Goal: Task Accomplishment & Management: Use online tool/utility

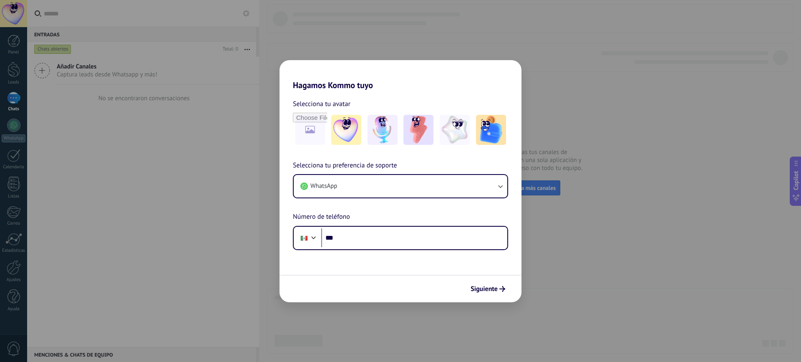
click at [608, 222] on div "Hagamos Kommo tuyo Selecciona tu avatar Selecciona tu preferencia de soporte Wh…" at bounding box center [400, 181] width 801 height 362
click at [390, 240] on input "***" at bounding box center [414, 237] width 186 height 19
click at [405, 183] on button "WhatsApp" at bounding box center [401, 186] width 214 height 23
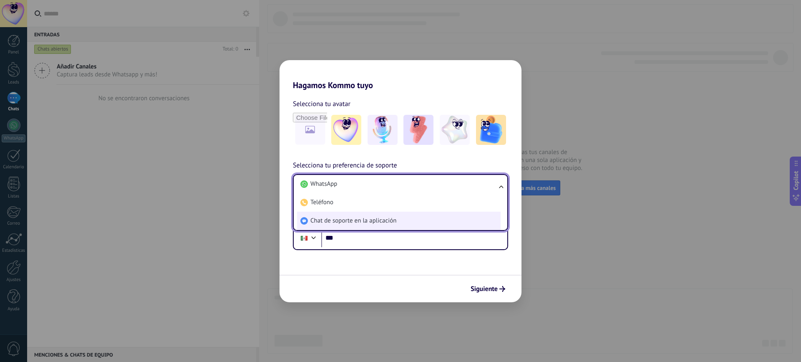
click at [391, 220] on span "Chat de soporte en la aplicación" at bounding box center [353, 220] width 86 height 8
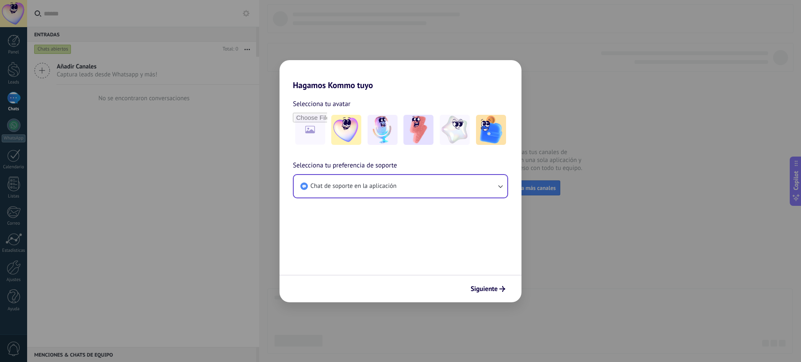
click at [391, 220] on form "Selecciona tu avatar Selecciona tu preferencia de soporte Chat de soporte en la…" at bounding box center [400, 196] width 242 height 212
click at [494, 286] on span "Siguiente" at bounding box center [483, 289] width 27 height 6
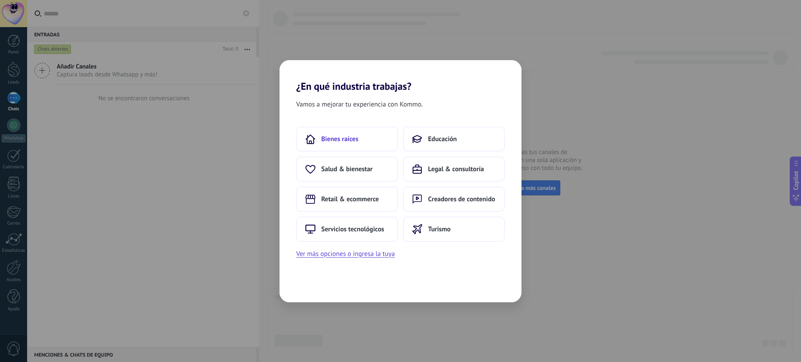
click at [354, 141] on span "Bienes raíces" at bounding box center [339, 139] width 37 height 8
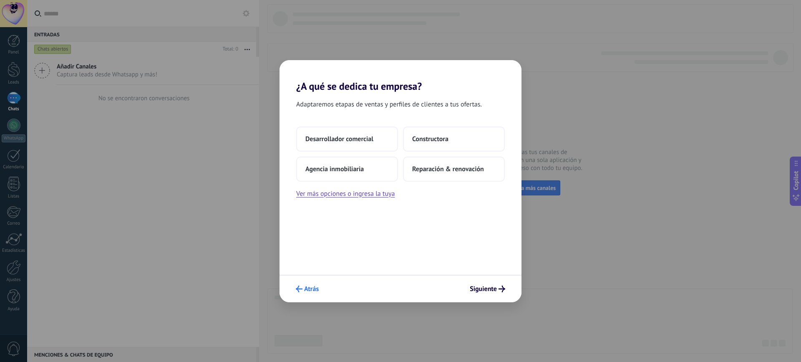
click at [314, 283] on button "Atrás" at bounding box center [307, 289] width 30 height 14
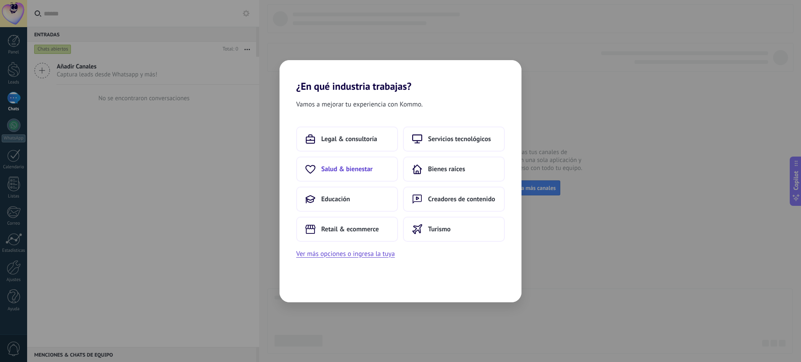
click at [374, 172] on button "Salud & bienestar" at bounding box center [347, 168] width 102 height 25
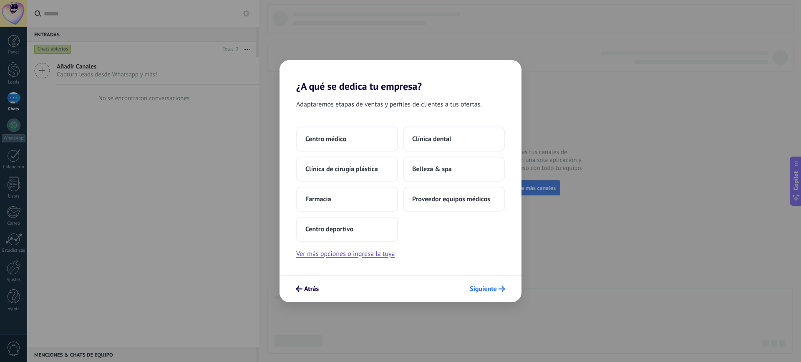
click at [480, 292] on span "Siguiente" at bounding box center [483, 289] width 27 height 6
click at [452, 169] on button "Belleza & spa" at bounding box center [454, 168] width 102 height 25
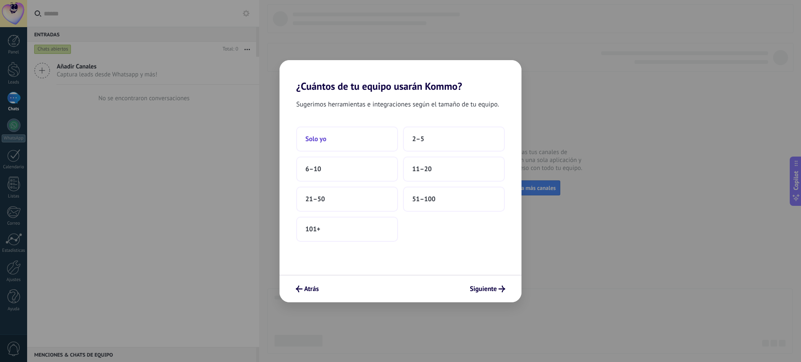
click at [316, 132] on button "Solo yo" at bounding box center [347, 138] width 102 height 25
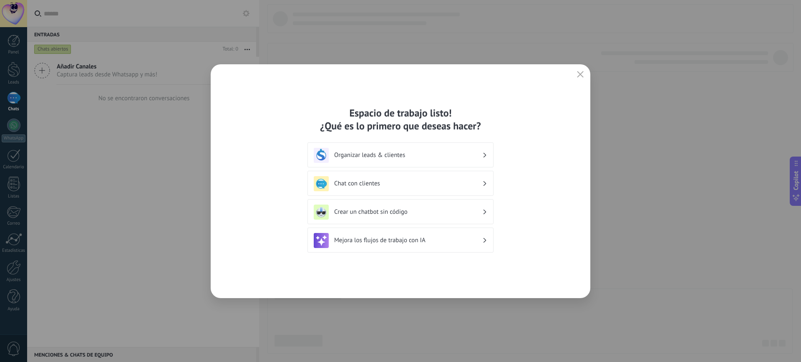
click at [573, 79] on div "Espacio de trabajo listo! ¿Qué es lo primero que deseas hacer? Organizar leads …" at bounding box center [401, 181] width 380 height 234
click at [579, 73] on icon "button" at bounding box center [580, 74] width 7 height 7
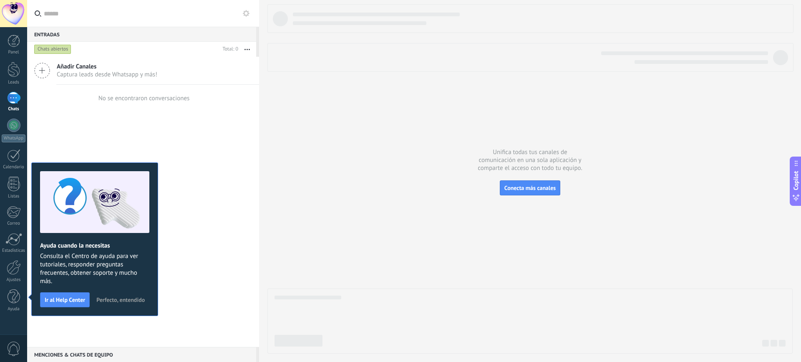
click at [88, 78] on span "Captura leads desde Whatsapp y más!" at bounding box center [107, 74] width 101 height 8
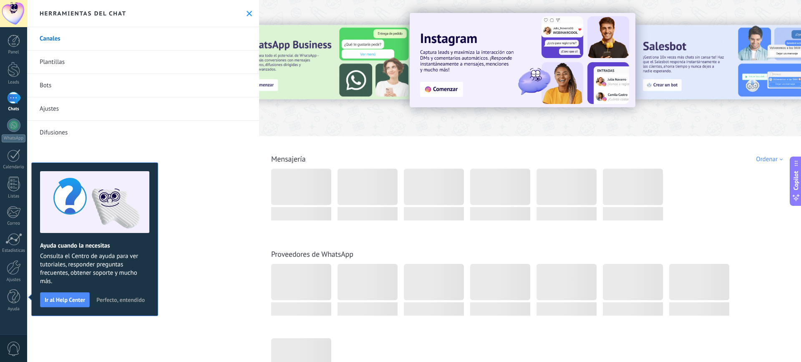
click at [248, 15] on use at bounding box center [248, 13] width 5 height 5
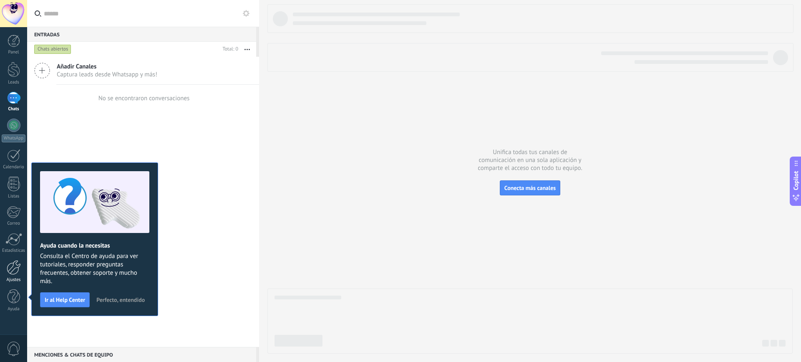
click at [15, 277] on div "Ajustes" at bounding box center [14, 279] width 24 height 5
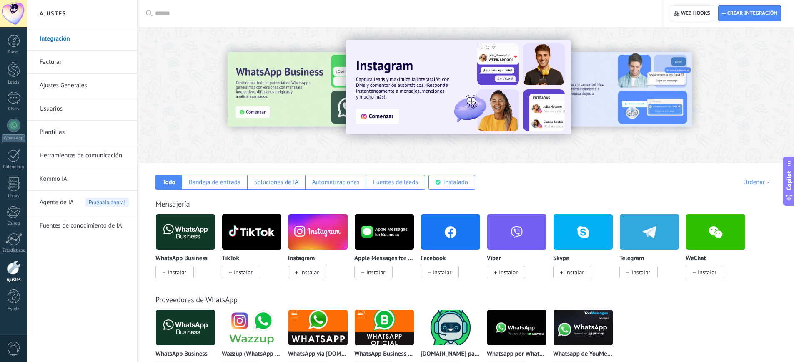
click at [182, 271] on span "Instalar" at bounding box center [177, 272] width 19 height 8
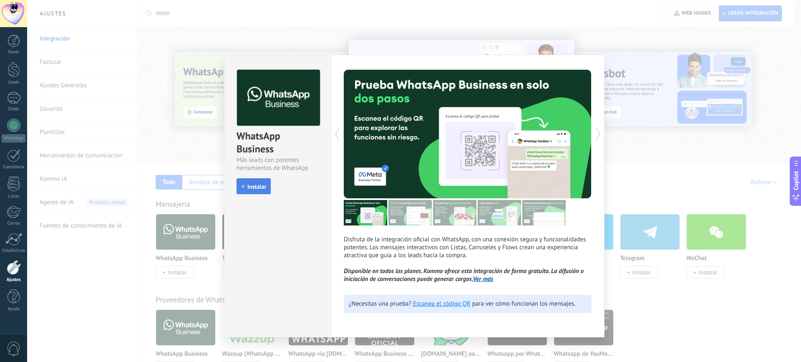
click at [254, 181] on button "Instalar" at bounding box center [253, 186] width 34 height 16
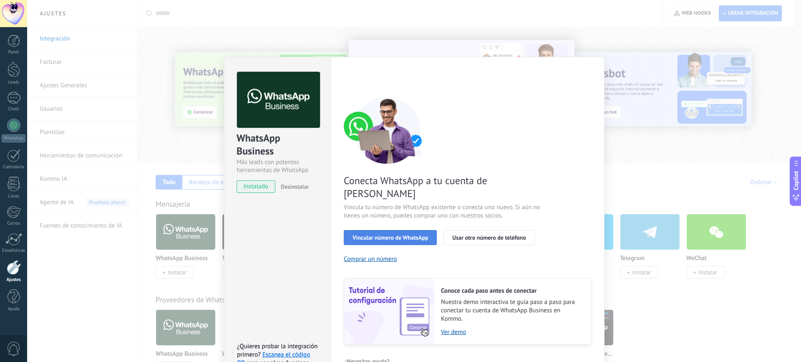
click at [408, 234] on span "Vincular número de WhatsApp" at bounding box center [389, 237] width 75 height 6
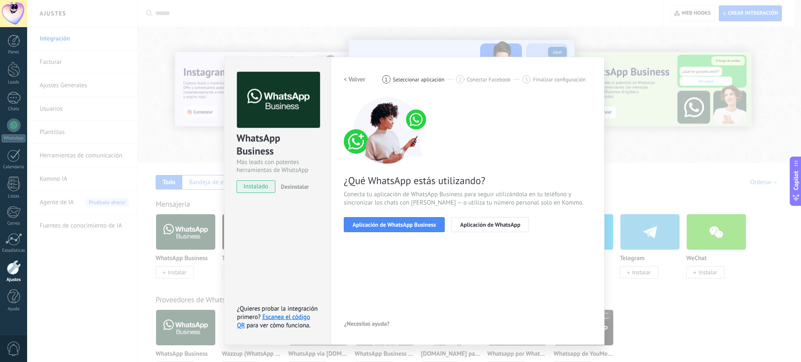
click at [408, 222] on span "Aplicación de WhatsApp Business" at bounding box center [393, 224] width 83 height 6
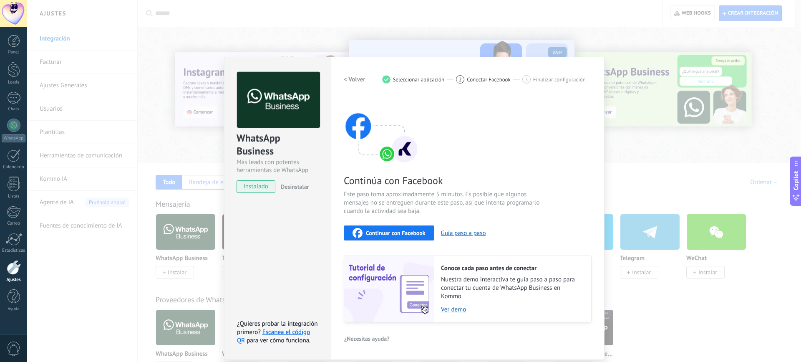
click at [404, 236] on span "Continuar con Facebook" at bounding box center [396, 233] width 60 height 6
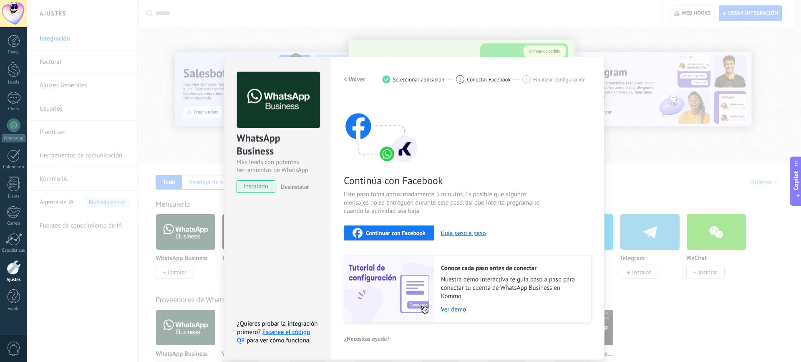
click at [409, 241] on div "Continúa con Facebook Este paso toma aproximadamente 5 minutos. Es posible que …" at bounding box center [468, 209] width 248 height 225
click at [409, 238] on button "Continuar con Facebook" at bounding box center [389, 232] width 91 height 15
click at [632, 39] on div "WhatsApp Business Más leads con potentes herramientas de WhatsApp instalado Des…" at bounding box center [414, 181] width 774 height 362
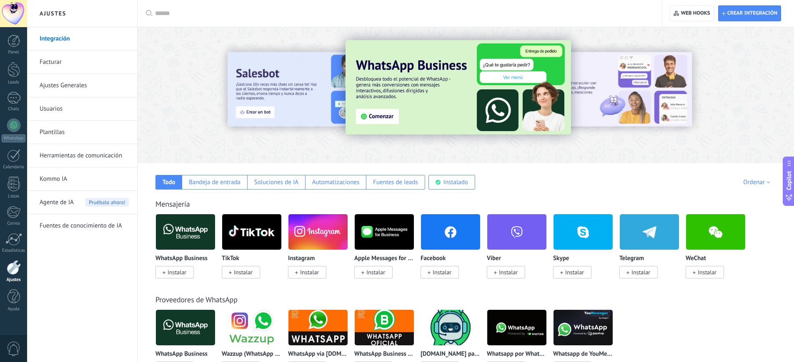
click at [178, 266] on span "Instalar" at bounding box center [175, 272] width 38 height 13
click at [175, 272] on body ".abccls-1,.abccls-2{fill-rule:evenodd}.abccls-2{fill:#fff} .abfcls-1{fill:none}…" at bounding box center [397, 181] width 794 height 362
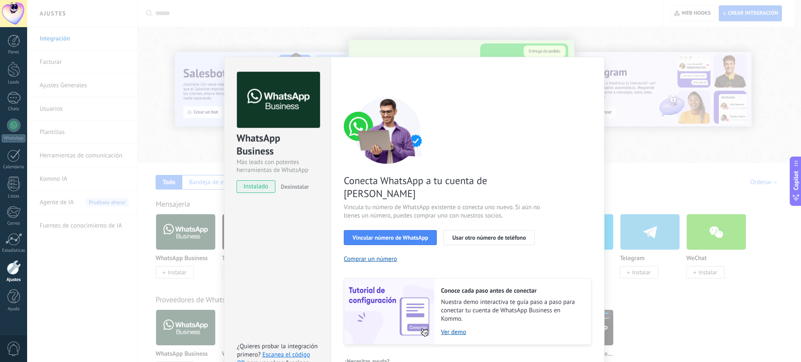
click at [377, 234] on div "Conecta WhatsApp a tu cuenta de Kommo Vincula tu número de WhatsApp existente o…" at bounding box center [468, 221] width 248 height 248
click at [382, 234] on span "Vincular número de WhatsApp" at bounding box center [389, 237] width 75 height 6
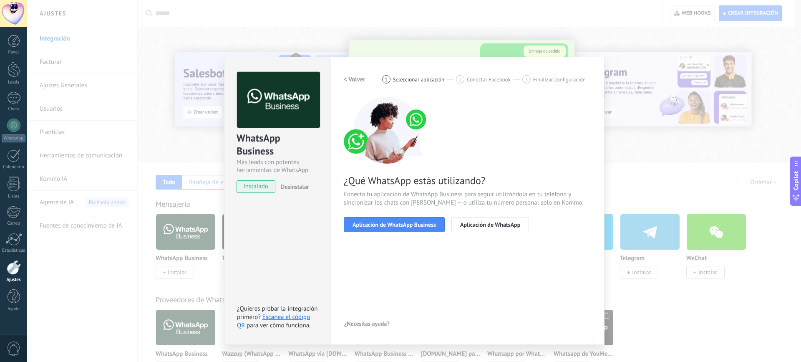
click at [382, 224] on span "Aplicación de WhatsApp Business" at bounding box center [393, 224] width 83 height 6
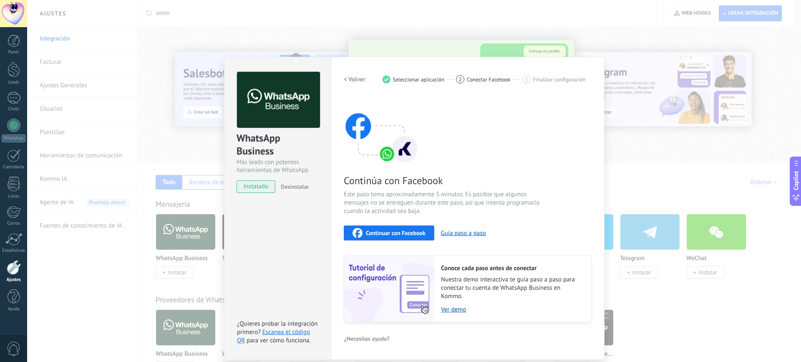
click at [382, 234] on span "Continuar con Facebook" at bounding box center [396, 233] width 60 height 6
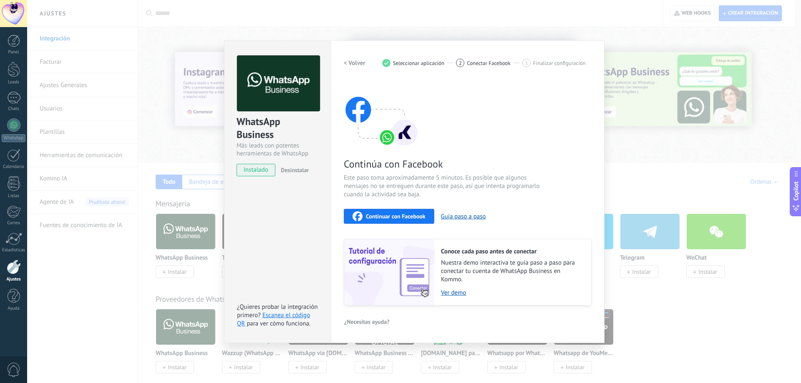
click at [644, 53] on div "WhatsApp Business Más leads con potentes herramientas de WhatsApp instalado Des…" at bounding box center [414, 191] width 774 height 383
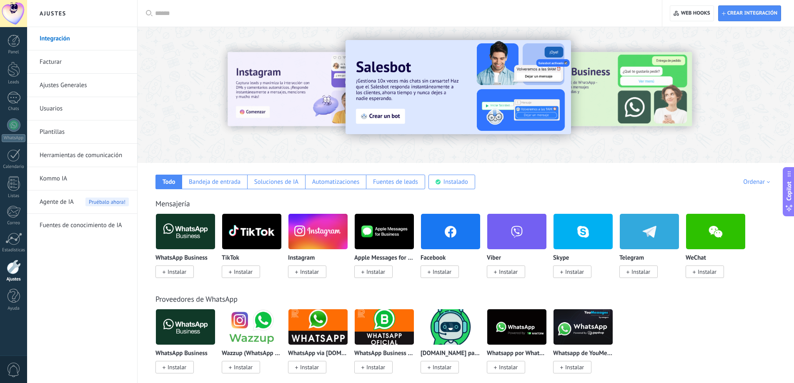
click at [184, 272] on span "Instalar" at bounding box center [177, 272] width 19 height 8
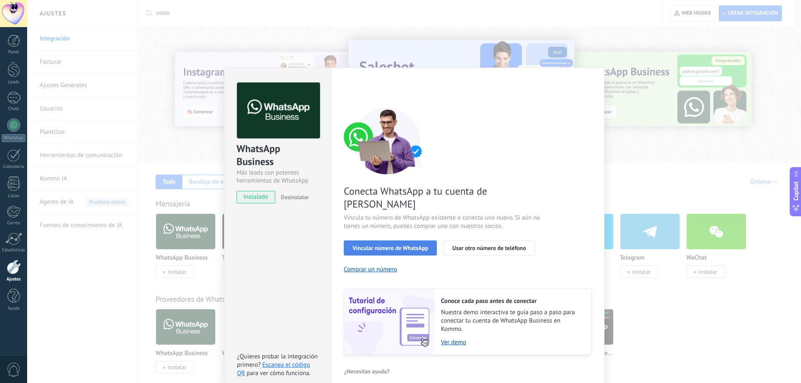
click at [367, 241] on button "Vincular número de WhatsApp" at bounding box center [390, 248] width 93 height 15
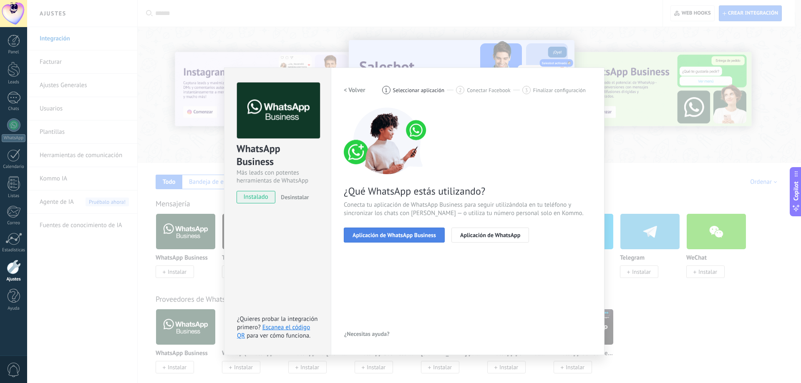
click at [389, 240] on button "Aplicación de WhatsApp Business" at bounding box center [394, 235] width 101 height 15
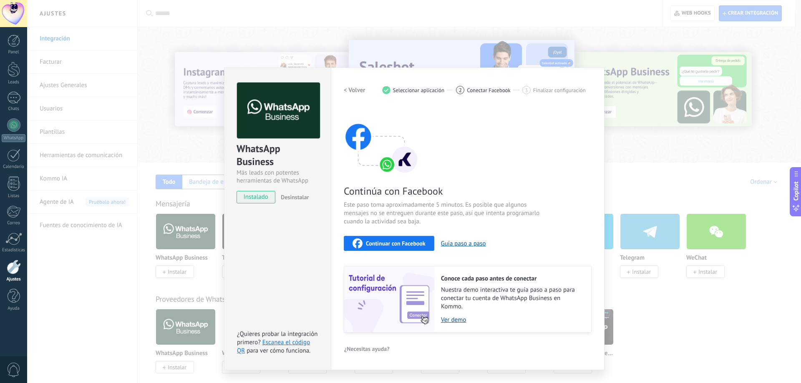
click at [389, 241] on span "Continuar con Facebook" at bounding box center [396, 244] width 60 height 6
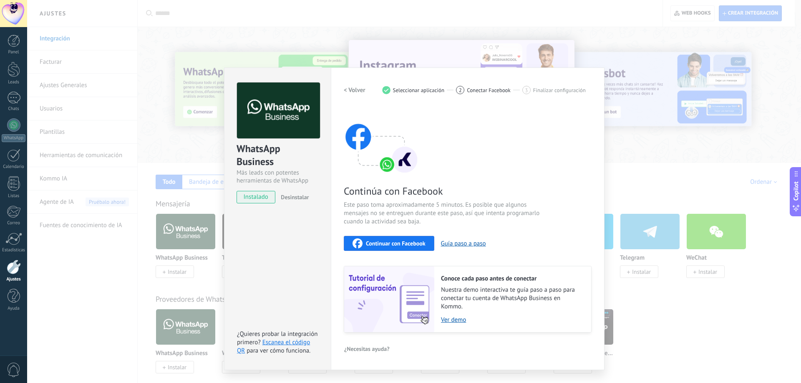
click at [634, 42] on div "WhatsApp Business Más leads con potentes herramientas de WhatsApp instalado Des…" at bounding box center [414, 191] width 774 height 383
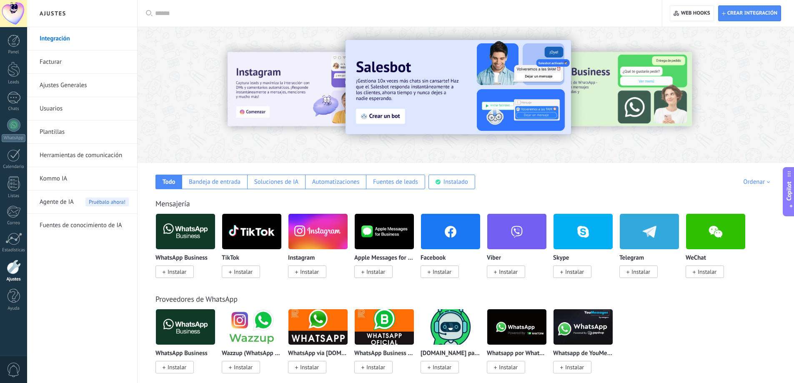
click at [185, 273] on span "Instalar" at bounding box center [177, 272] width 19 height 8
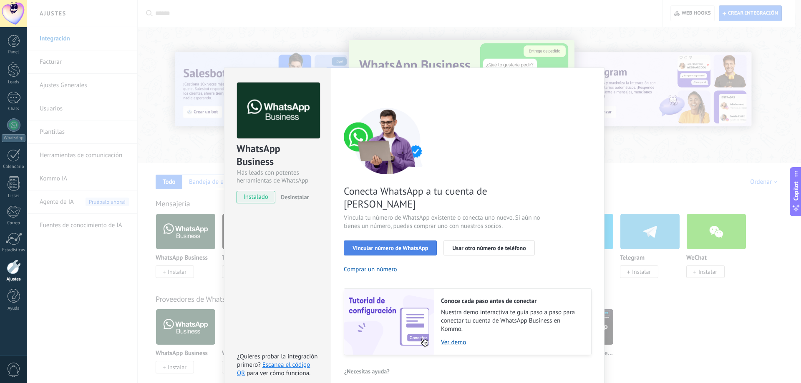
click at [377, 245] on span "Vincular número de WhatsApp" at bounding box center [389, 248] width 75 height 6
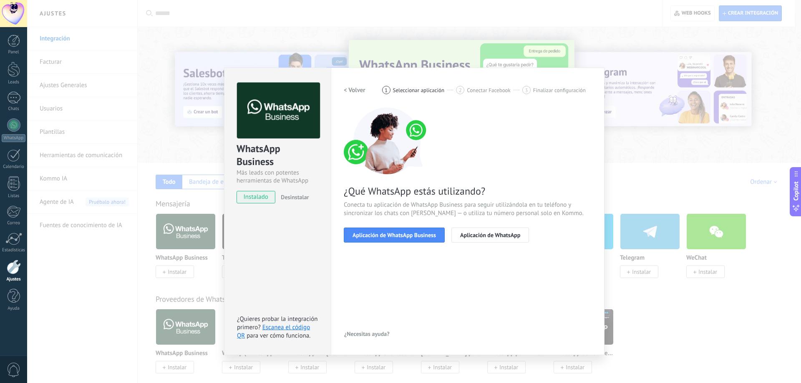
click at [377, 234] on span "Aplicación de WhatsApp Business" at bounding box center [393, 235] width 83 height 6
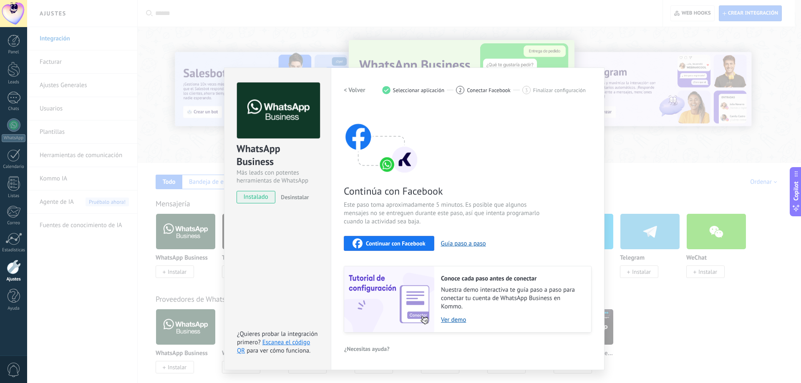
click at [376, 241] on span "Continuar con Facebook" at bounding box center [396, 244] width 60 height 6
click at [663, 76] on div "WhatsApp Business Más leads con potentes herramientas de WhatsApp instalado Des…" at bounding box center [414, 191] width 774 height 383
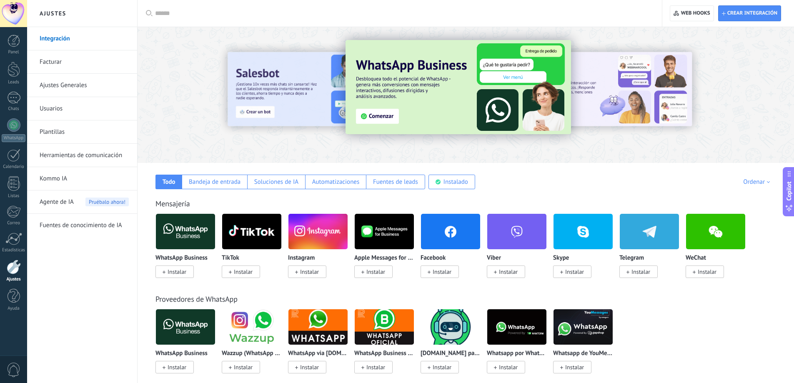
click at [163, 236] on img at bounding box center [185, 231] width 59 height 40
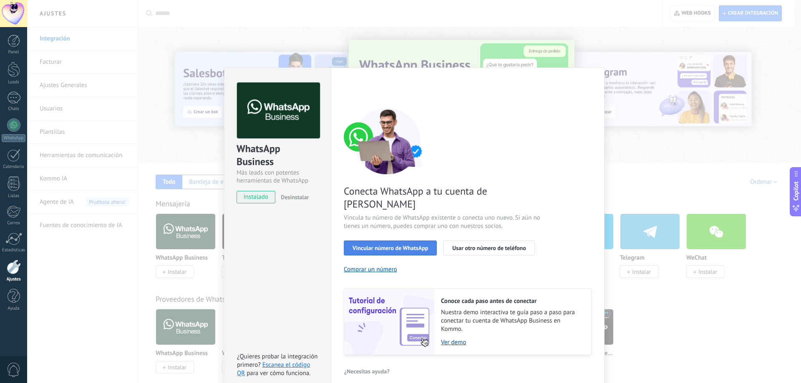
click at [391, 241] on div "Vincular número de WhatsApp Usar otro número de teléfono" at bounding box center [468, 248] width 248 height 15
click at [390, 241] on button "Vincular número de WhatsApp" at bounding box center [390, 248] width 93 height 15
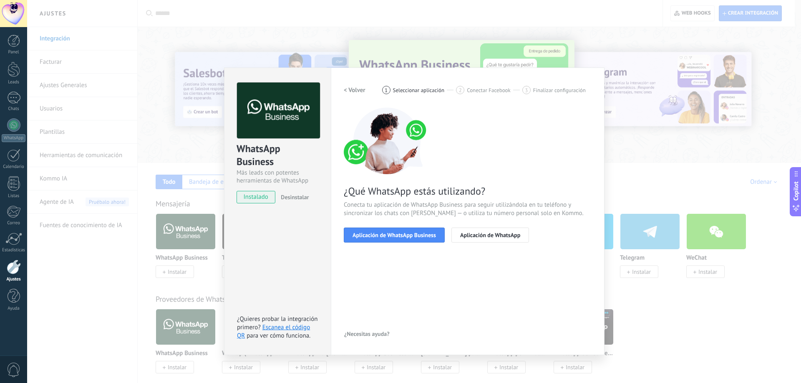
click at [390, 231] on button "Aplicación de WhatsApp Business" at bounding box center [394, 235] width 101 height 15
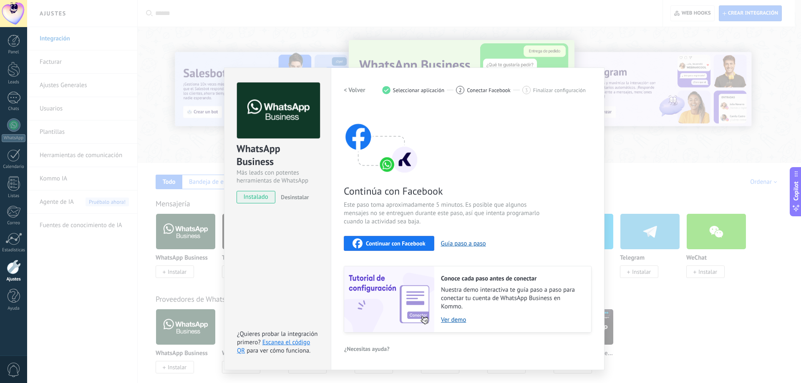
click at [391, 241] on span "Continuar con Facebook" at bounding box center [396, 244] width 60 height 6
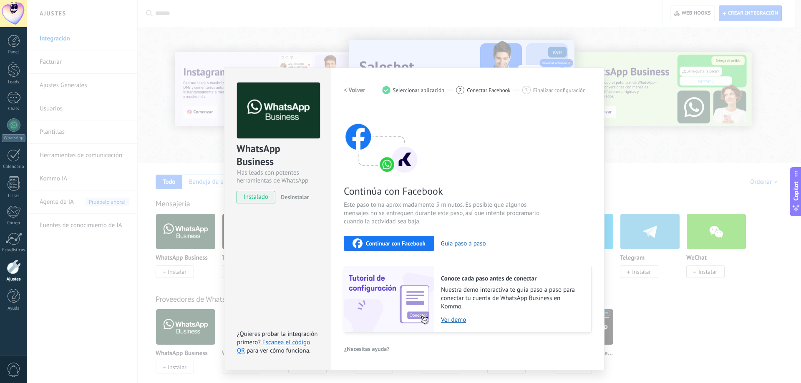
click at [665, 163] on div "WhatsApp Business Más leads con potentes herramientas de WhatsApp instalado Des…" at bounding box center [414, 191] width 774 height 383
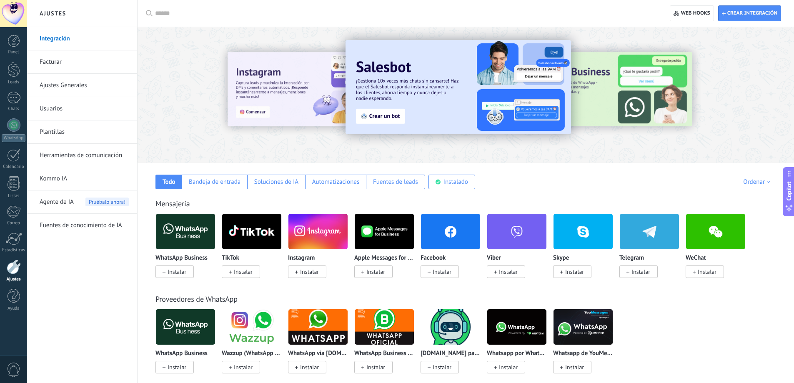
click at [189, 266] on span "Instalar" at bounding box center [175, 272] width 38 height 13
click at [188, 274] on span "Instalar" at bounding box center [175, 272] width 38 height 13
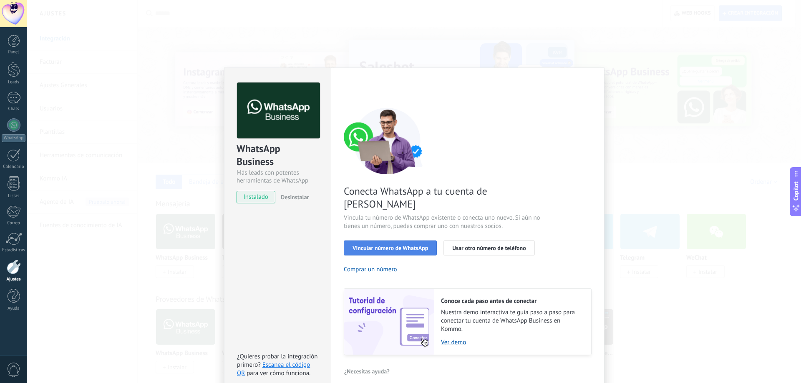
click at [404, 241] on button "Vincular número de WhatsApp" at bounding box center [390, 248] width 93 height 15
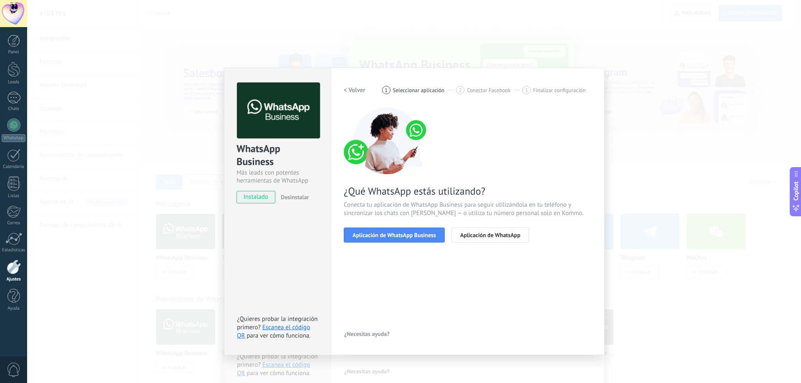
click at [404, 239] on button "Aplicación de WhatsApp Business" at bounding box center [394, 235] width 101 height 15
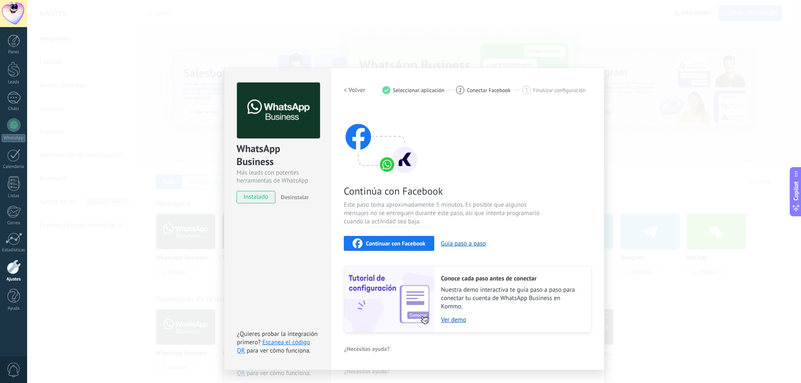
click at [404, 239] on div "Continuar con Facebook" at bounding box center [388, 244] width 73 height 10
click at [661, 105] on div "WhatsApp Business Más leads con potentes herramientas de WhatsApp instalado Des…" at bounding box center [414, 191] width 774 height 383
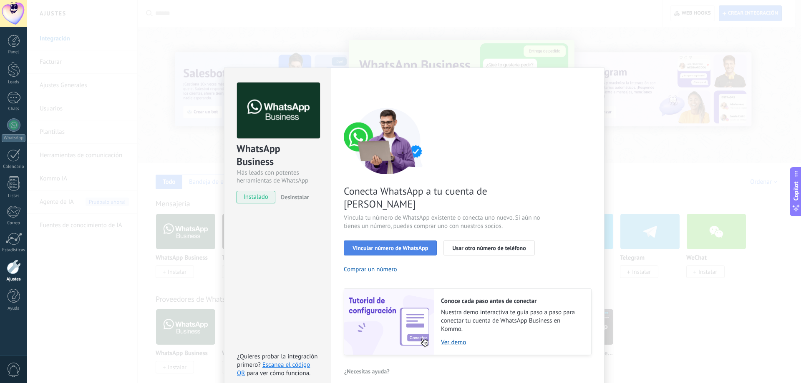
click at [408, 245] on span "Vincular número de WhatsApp" at bounding box center [389, 248] width 75 height 6
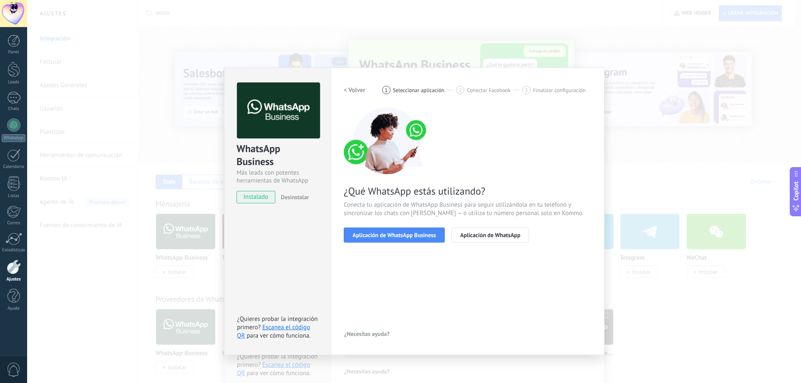
click at [408, 238] on span "Aplicación de WhatsApp Business" at bounding box center [393, 235] width 83 height 6
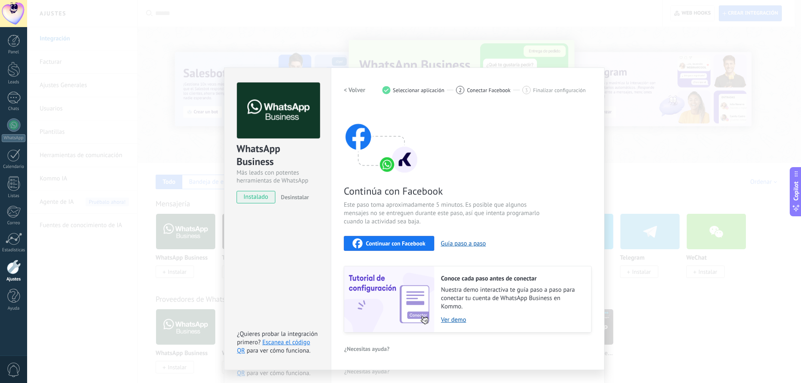
click at [408, 238] on button "Continuar con Facebook" at bounding box center [389, 243] width 91 height 15
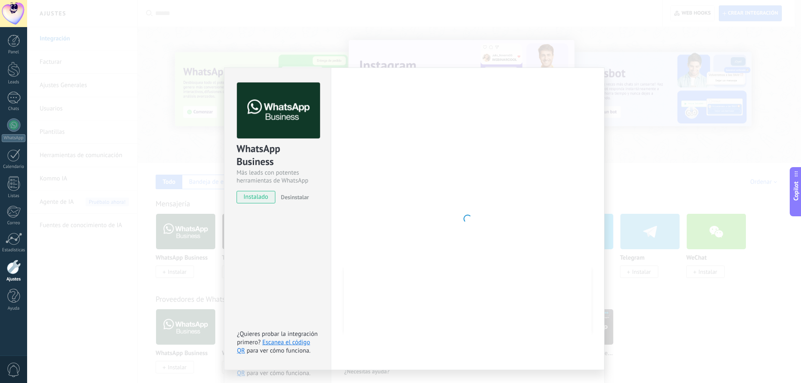
click at [635, 107] on div "WhatsApp Business Más leads con potentes herramientas de WhatsApp instalado Des…" at bounding box center [414, 191] width 774 height 383
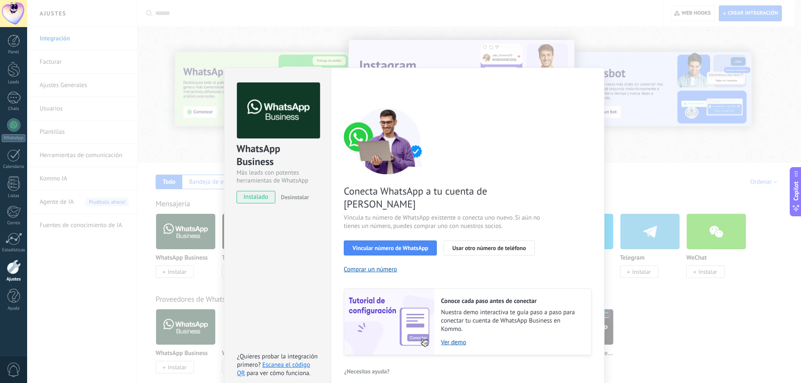
click at [600, 40] on div "WhatsApp Business Más leads con potentes herramientas de WhatsApp instalado Des…" at bounding box center [414, 191] width 774 height 383
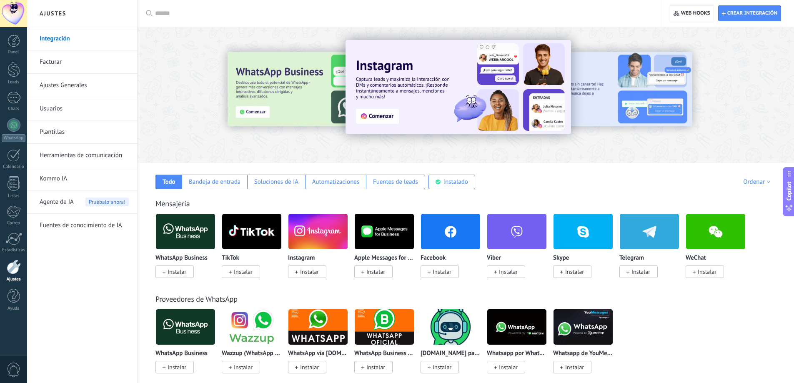
click at [4, 17] on div at bounding box center [13, 13] width 27 height 27
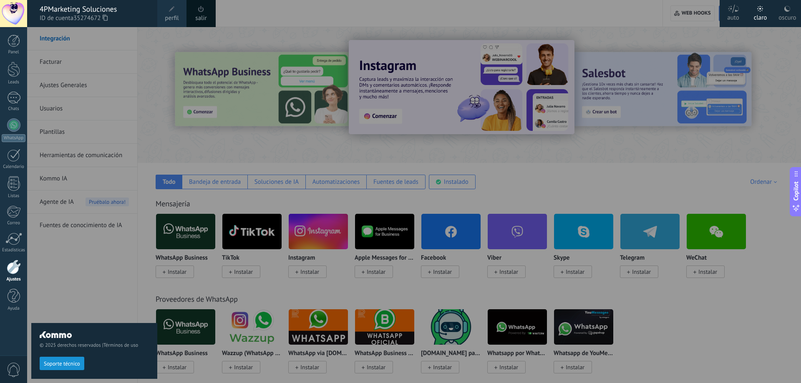
click at [205, 10] on span at bounding box center [200, 9] width 9 height 9
